Goal: Find specific page/section: Find specific page/section

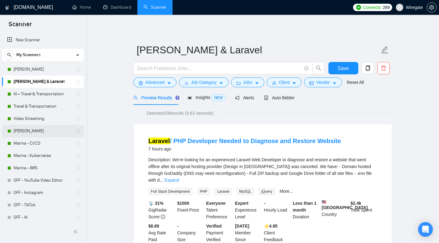
click at [25, 129] on link "[PERSON_NAME]" at bounding box center [43, 131] width 59 height 12
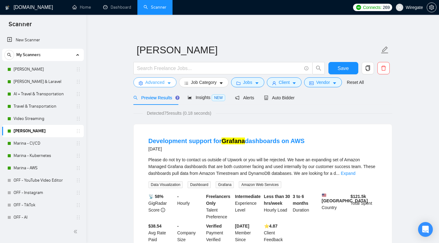
click at [153, 82] on span "Advanced" at bounding box center [154, 82] width 19 height 7
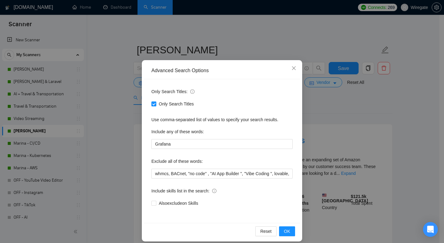
scroll to position [14, 0]
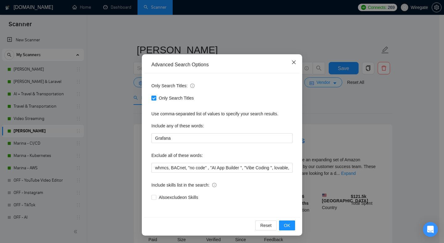
click at [292, 64] on icon "close" at bounding box center [294, 62] width 4 height 4
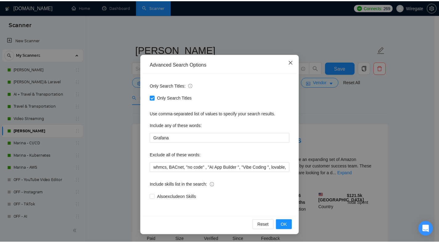
scroll to position [0, 0]
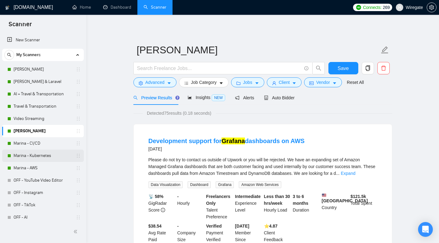
click at [35, 156] on link "Marina - Kubernetes" at bounding box center [43, 155] width 59 height 12
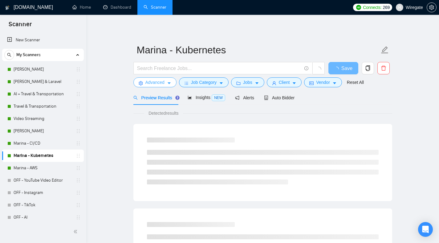
click at [149, 85] on span "Advanced" at bounding box center [154, 82] width 19 height 7
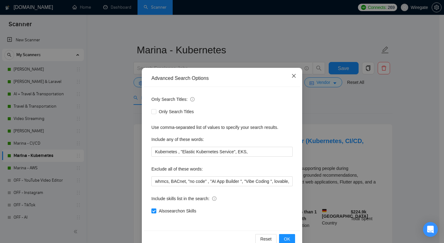
click at [292, 78] on icon "close" at bounding box center [293, 75] width 5 height 5
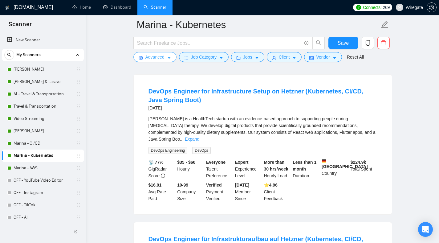
scroll to position [44, 0]
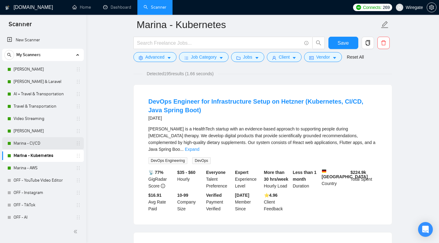
click at [13, 145] on div "Marina - CI/CD" at bounding box center [43, 143] width 73 height 12
click at [31, 144] on link "Marina - CI/CD" at bounding box center [43, 143] width 59 height 12
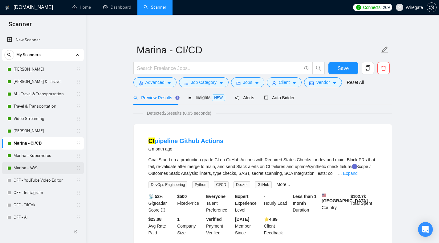
click at [32, 164] on link "Marina - AWS" at bounding box center [43, 168] width 59 height 12
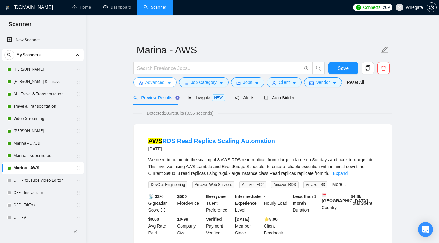
click at [143, 84] on button "Advanced" at bounding box center [154, 82] width 43 height 10
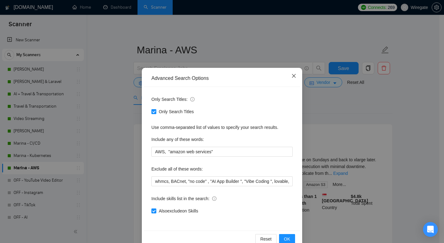
click at [292, 76] on icon "close" at bounding box center [293, 75] width 5 height 5
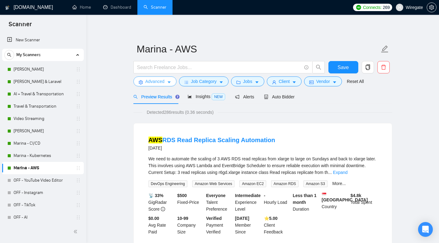
scroll to position [1, 0]
click at [38, 68] on link "[PERSON_NAME]" at bounding box center [43, 69] width 59 height 12
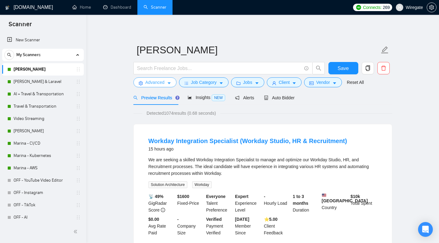
click at [140, 79] on button "Advanced" at bounding box center [154, 82] width 43 height 10
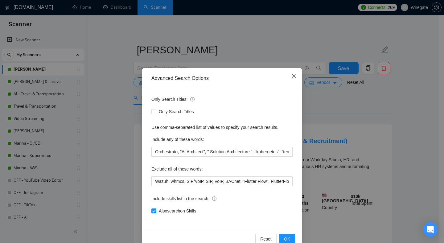
click at [291, 75] on icon "close" at bounding box center [293, 75] width 5 height 5
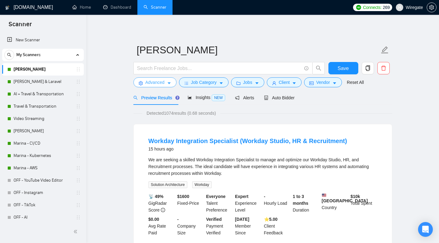
click at [149, 84] on span "Advanced" at bounding box center [154, 82] width 19 height 7
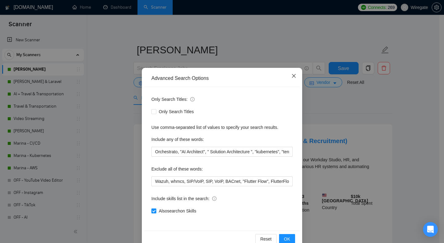
click at [291, 77] on icon "close" at bounding box center [293, 75] width 5 height 5
